Goal: Task Accomplishment & Management: Manage account settings

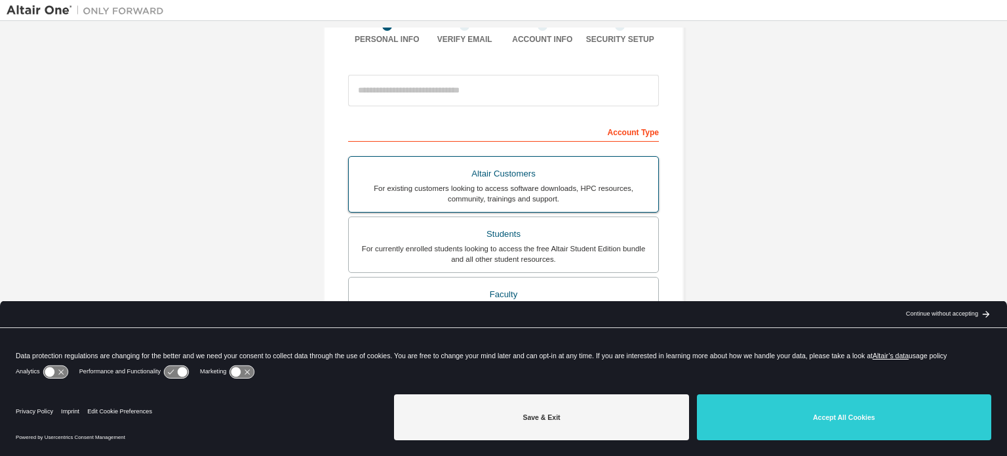
scroll to position [131, 0]
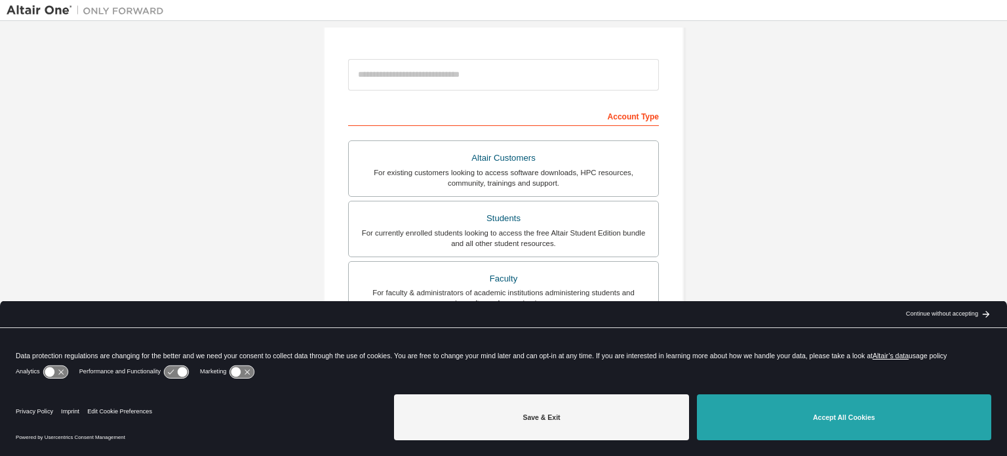
click at [809, 416] on button "Accept All Cookies" at bounding box center [844, 417] width 294 height 46
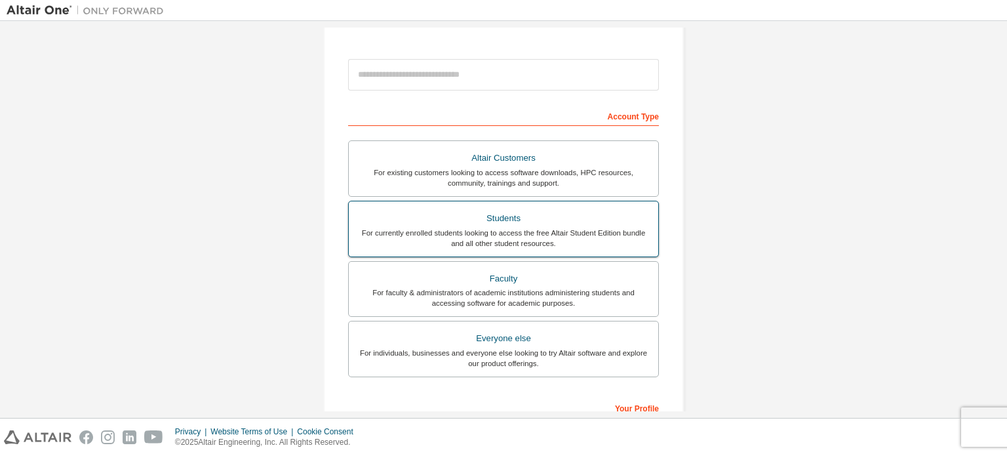
click at [502, 247] on label "Students For currently enrolled students looking to access the free Altair Stud…" at bounding box center [503, 229] width 311 height 56
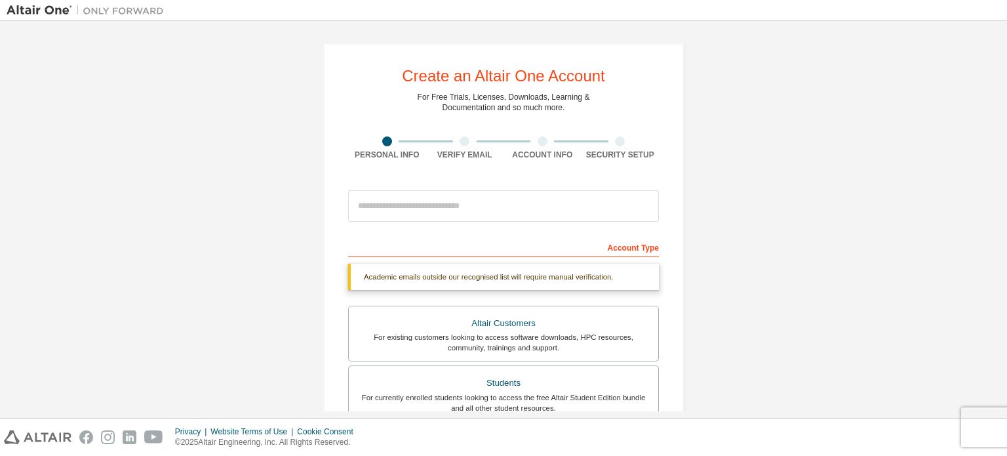
scroll to position [0, 0]
click at [424, 197] on input "email" at bounding box center [503, 205] width 311 height 31
type input "**********"
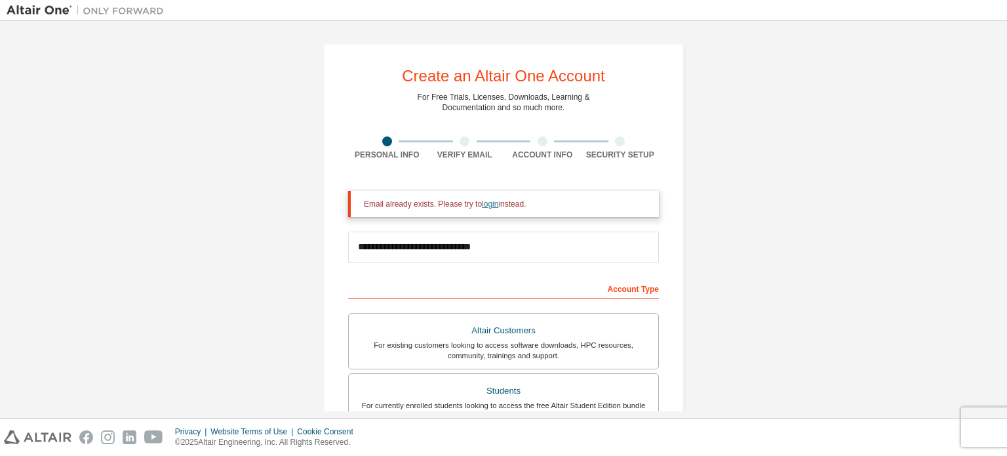
click at [489, 205] on link "login" at bounding box center [490, 203] width 16 height 9
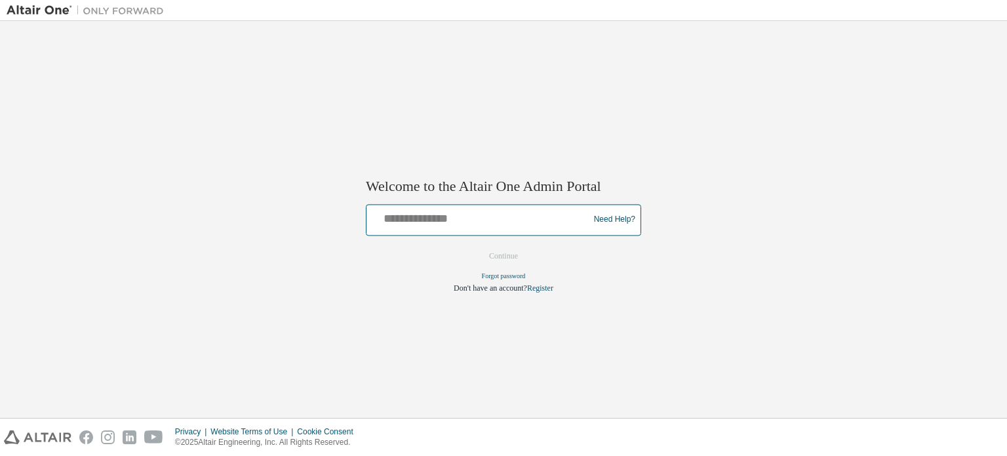
click at [488, 219] on input "text" at bounding box center [480, 216] width 216 height 19
type input "**********"
click at [476, 246] on button "Continue" at bounding box center [504, 256] width 56 height 20
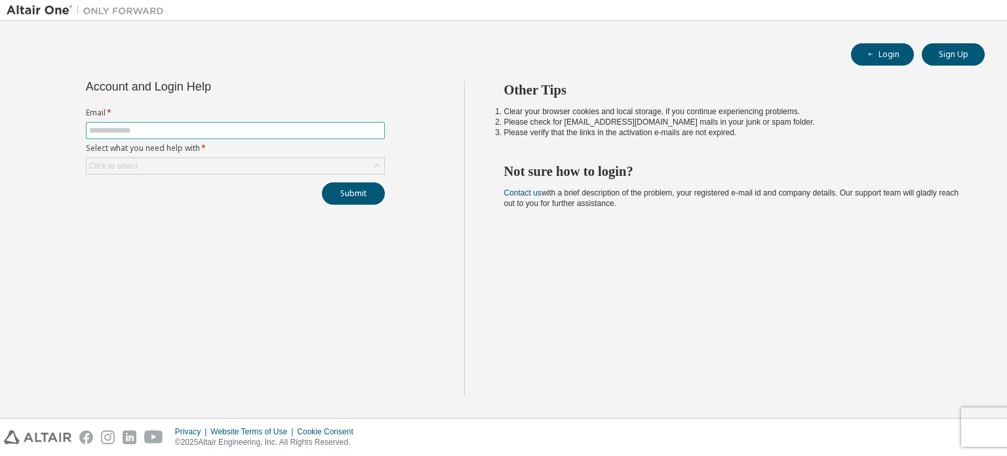
click at [294, 132] on input "text" at bounding box center [235, 130] width 293 height 10
type input "*"
type input "**********"
click at [262, 165] on div "Click to select" at bounding box center [236, 166] width 298 height 16
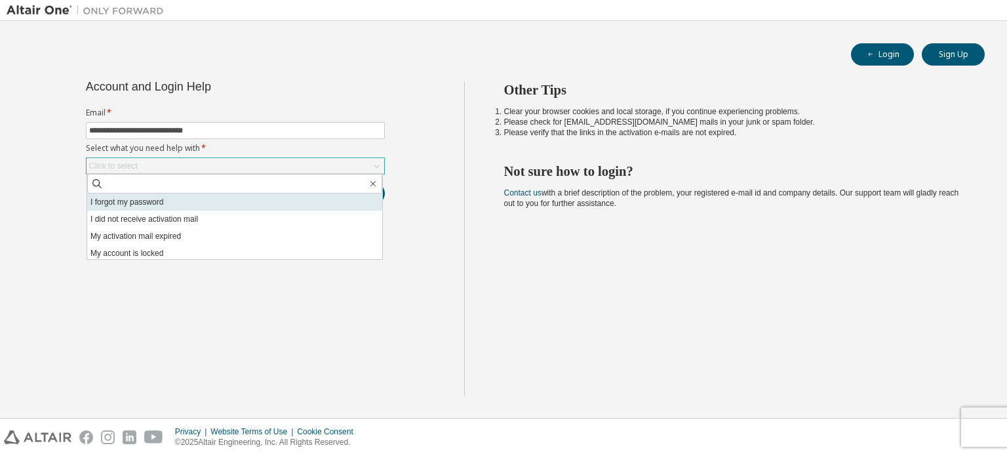
click at [242, 199] on li "I forgot my password" at bounding box center [234, 201] width 295 height 17
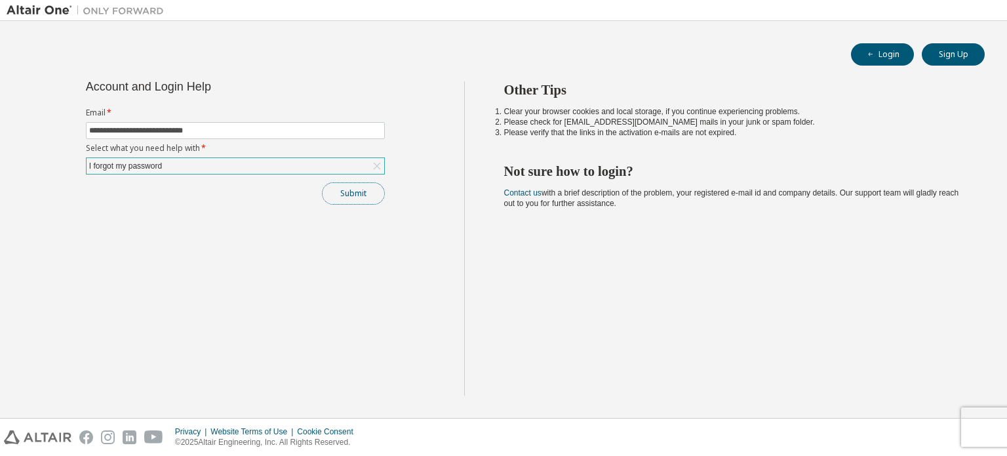
click at [336, 189] on button "Submit" at bounding box center [353, 193] width 63 height 22
click at [866, 51] on button "Login" at bounding box center [882, 54] width 63 height 22
